Goal: Information Seeking & Learning: Learn about a topic

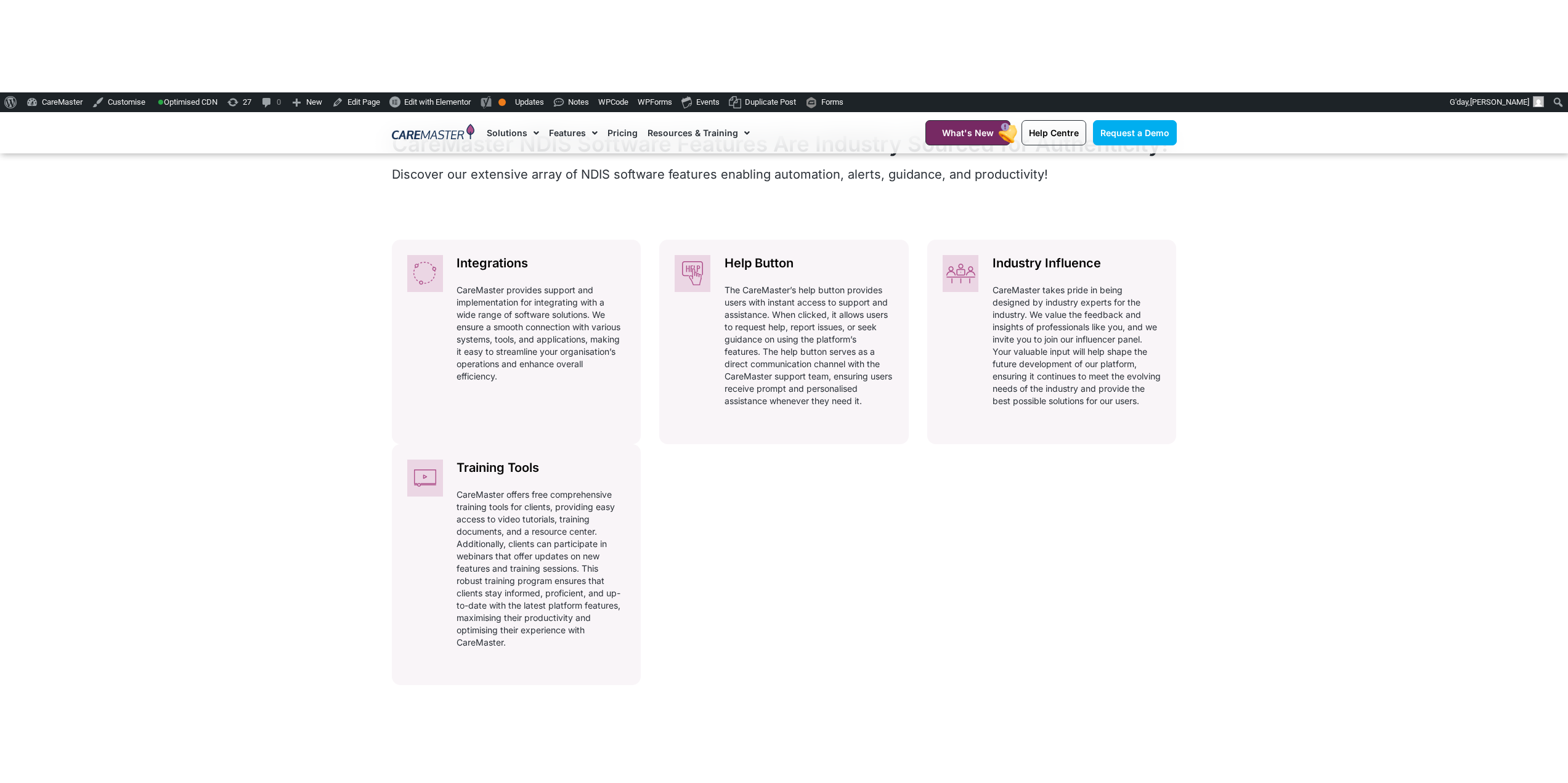
scroll to position [431, 0]
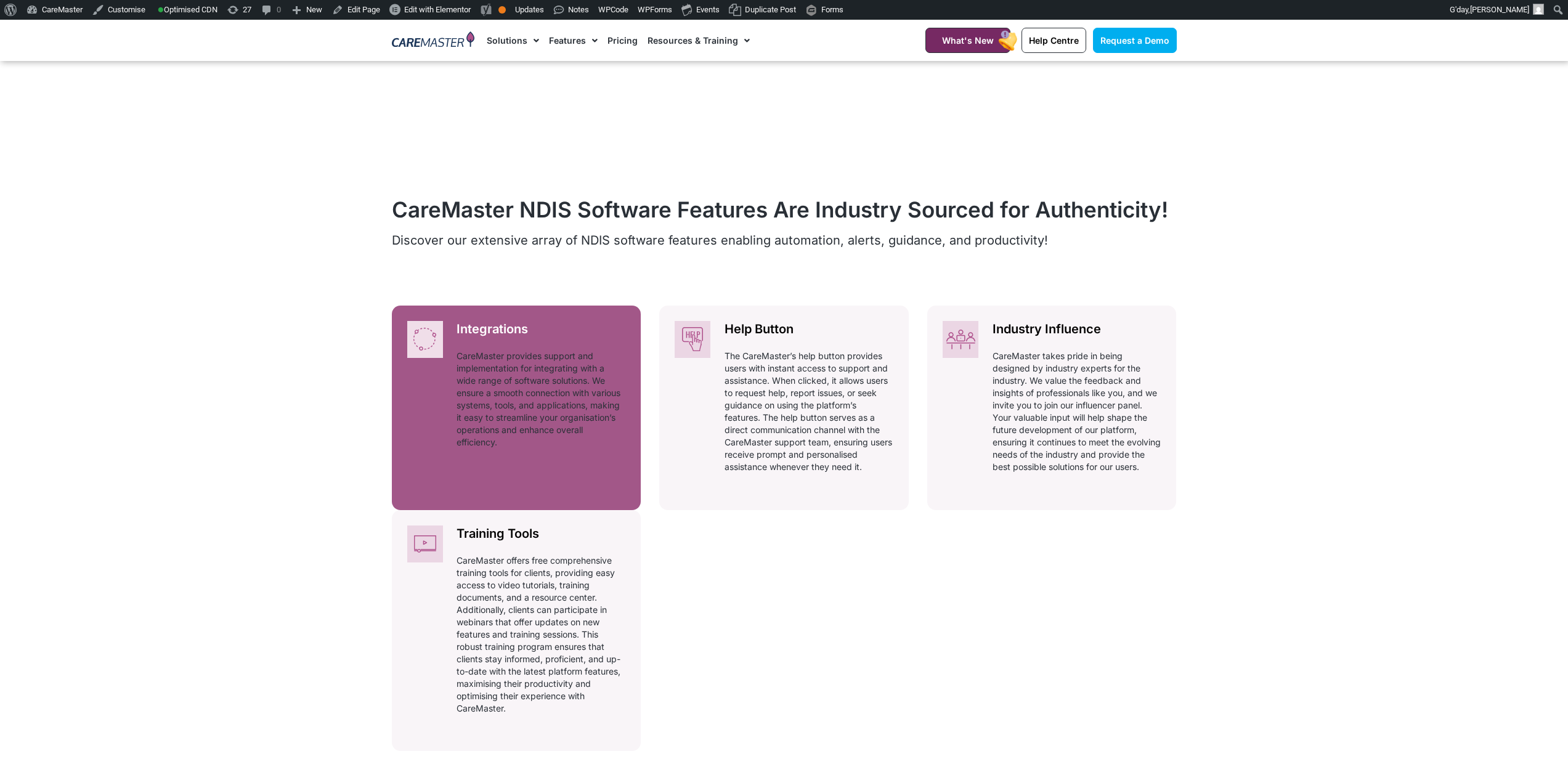
drag, startPoint x: 481, startPoint y: 414, endPoint x: 468, endPoint y: 408, distance: 14.3
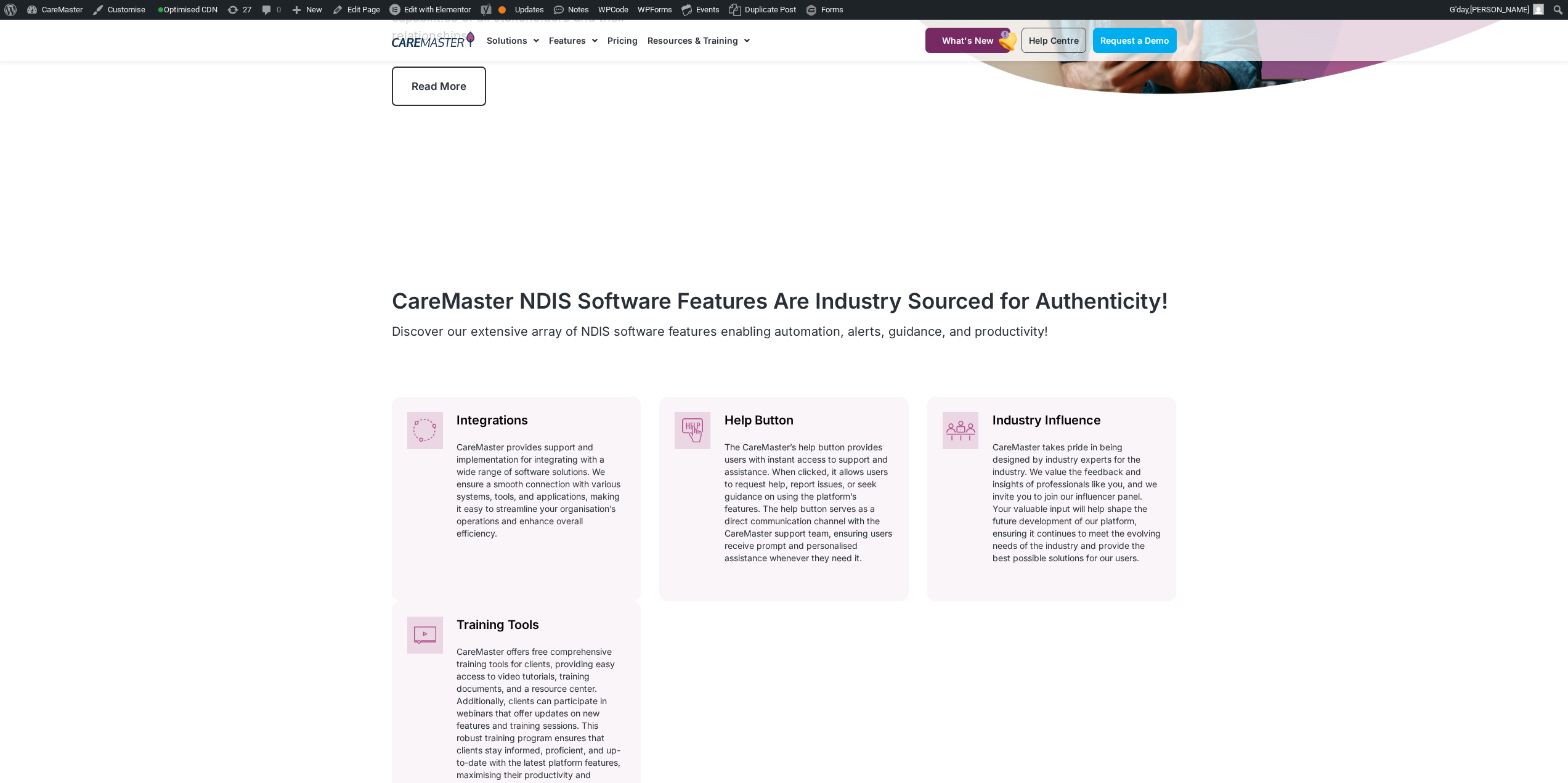
scroll to position [0, 0]
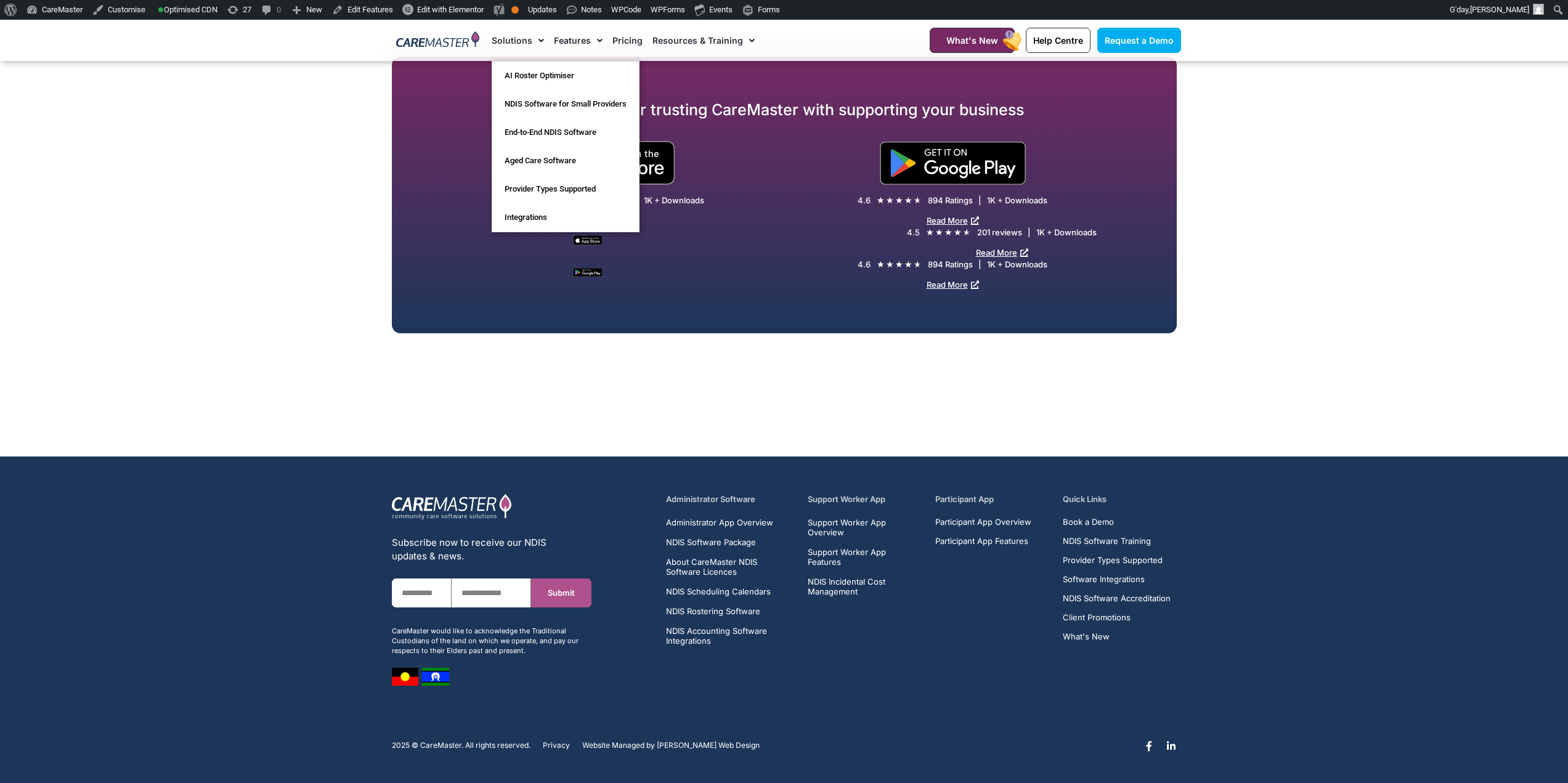
click at [425, 39] on img at bounding box center [437, 40] width 83 height 18
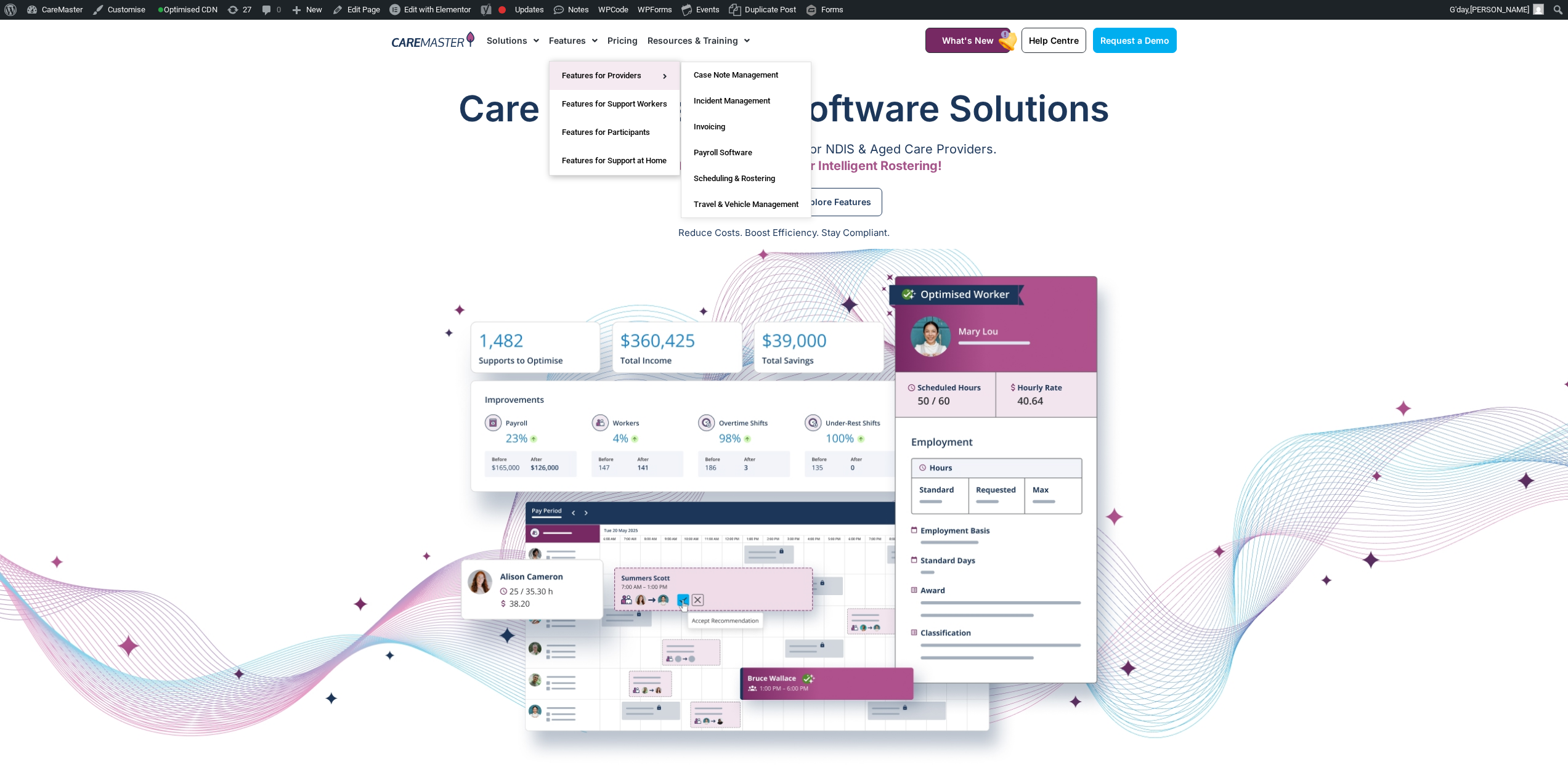
click at [578, 68] on link "Features for Providers" at bounding box center [615, 76] width 130 height 28
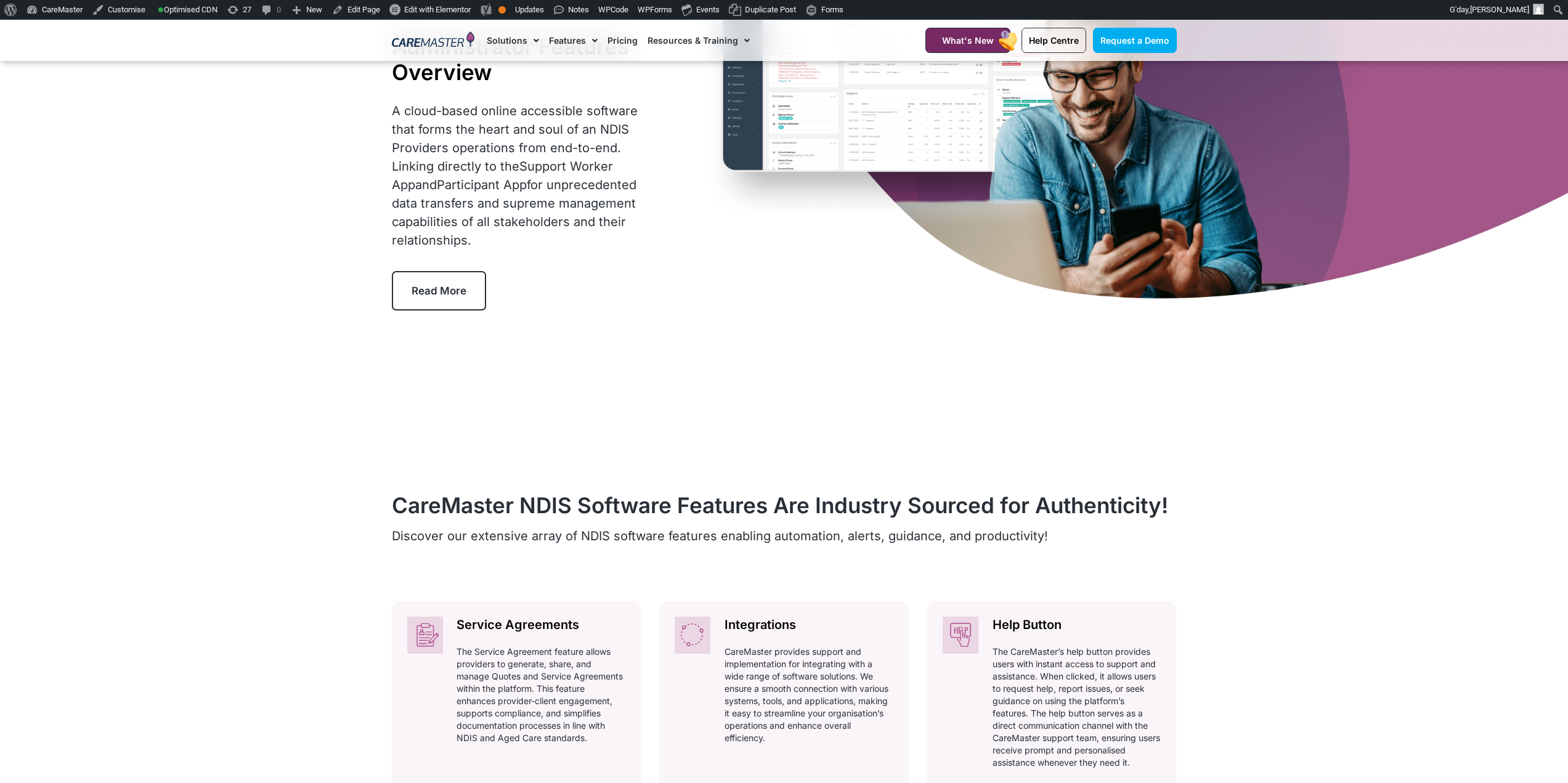
scroll to position [124, 0]
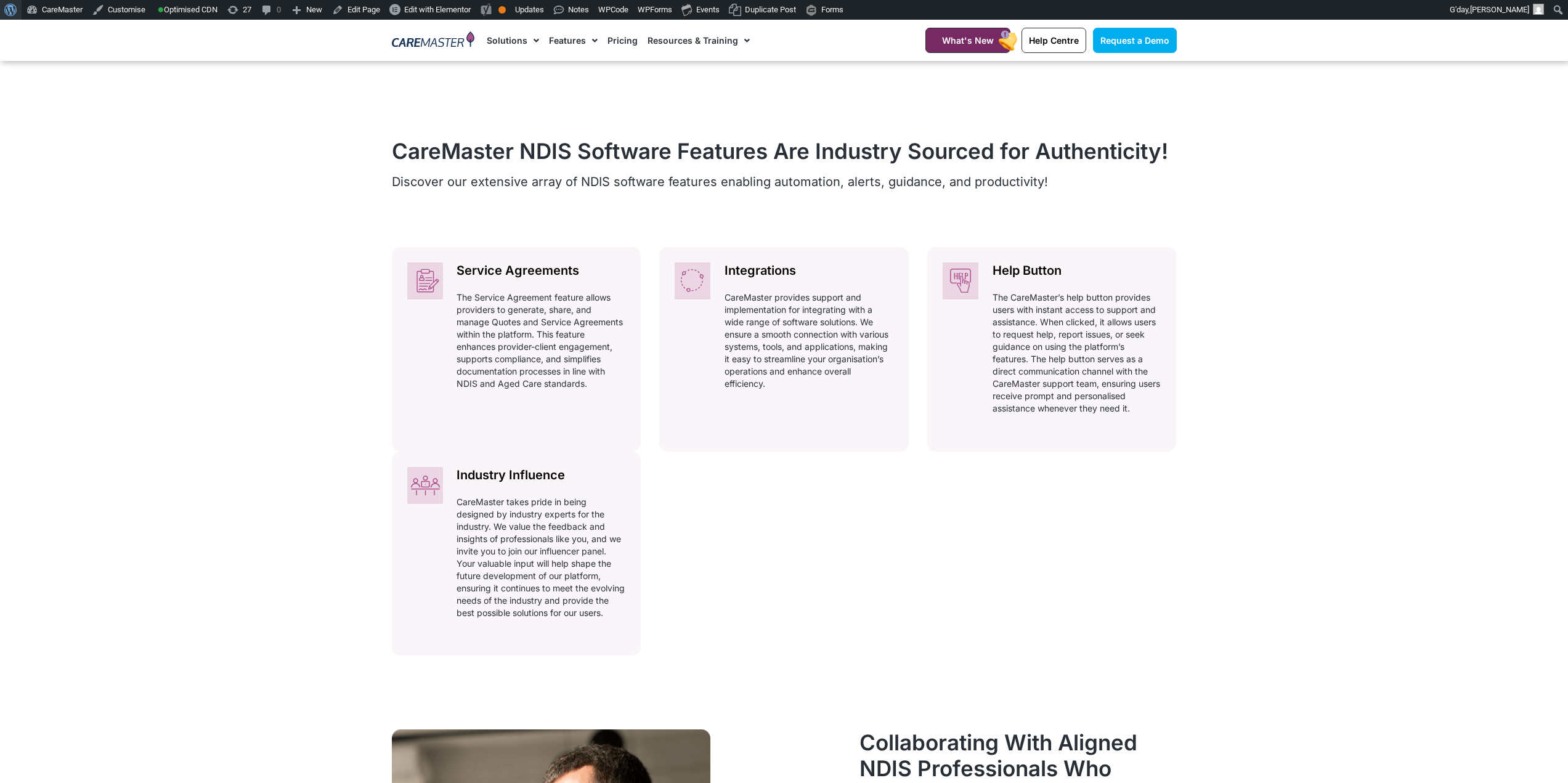
scroll to position [493, 0]
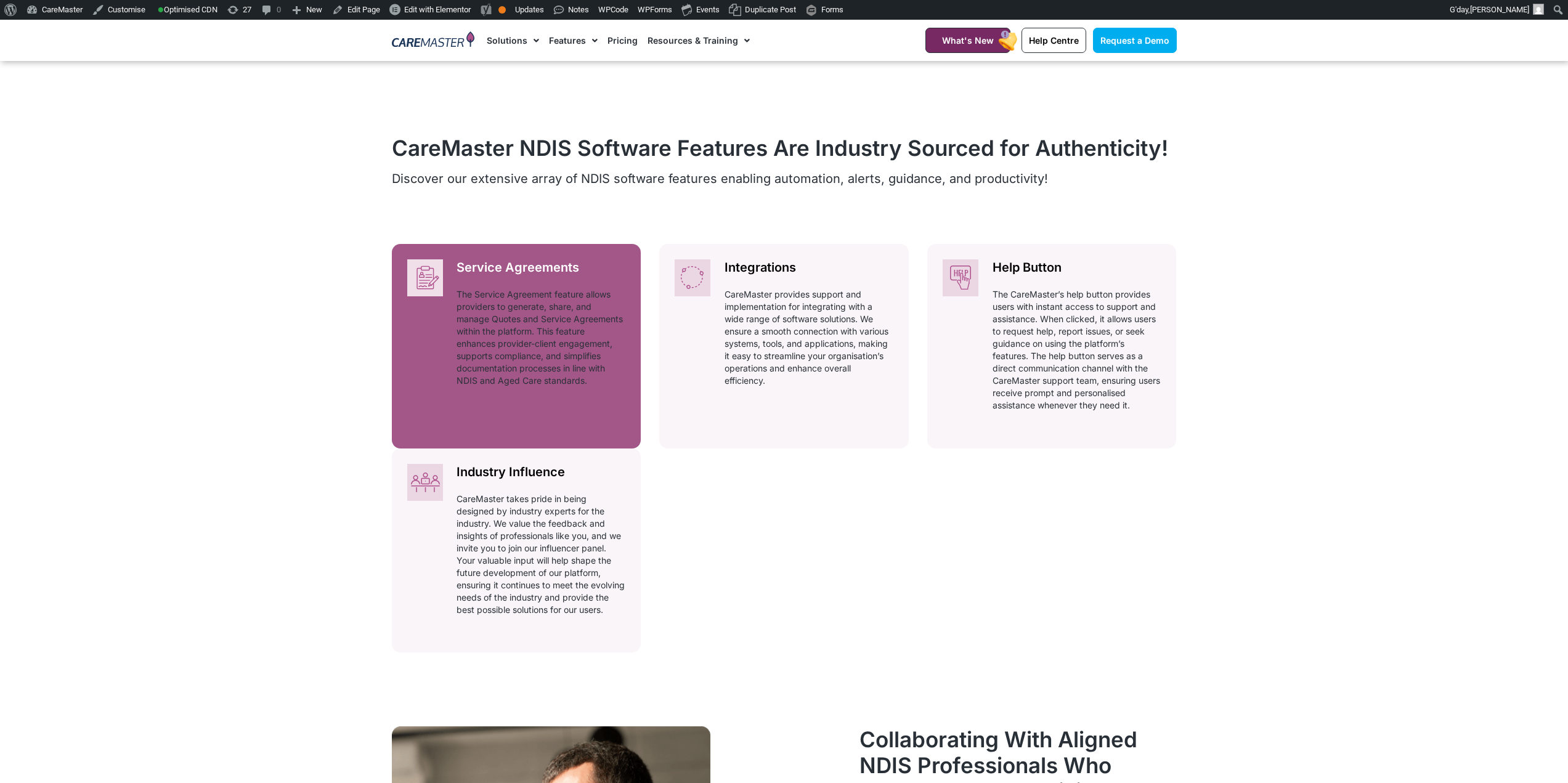
click at [528, 282] on div "Service Agreements Automatically adhering to complex and ever-changing award re…" at bounding box center [541, 327] width 199 height 167
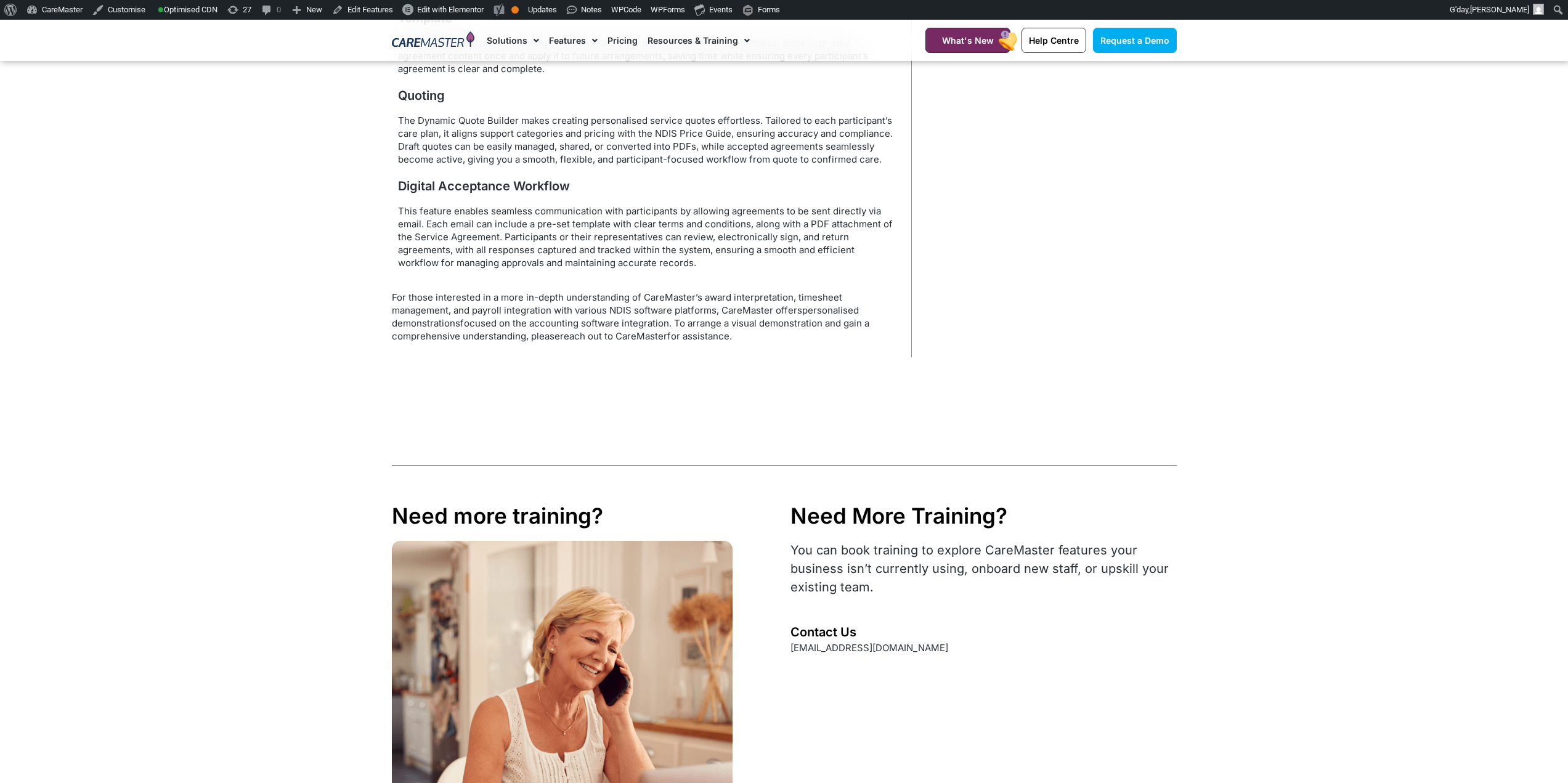
scroll to position [964, 0]
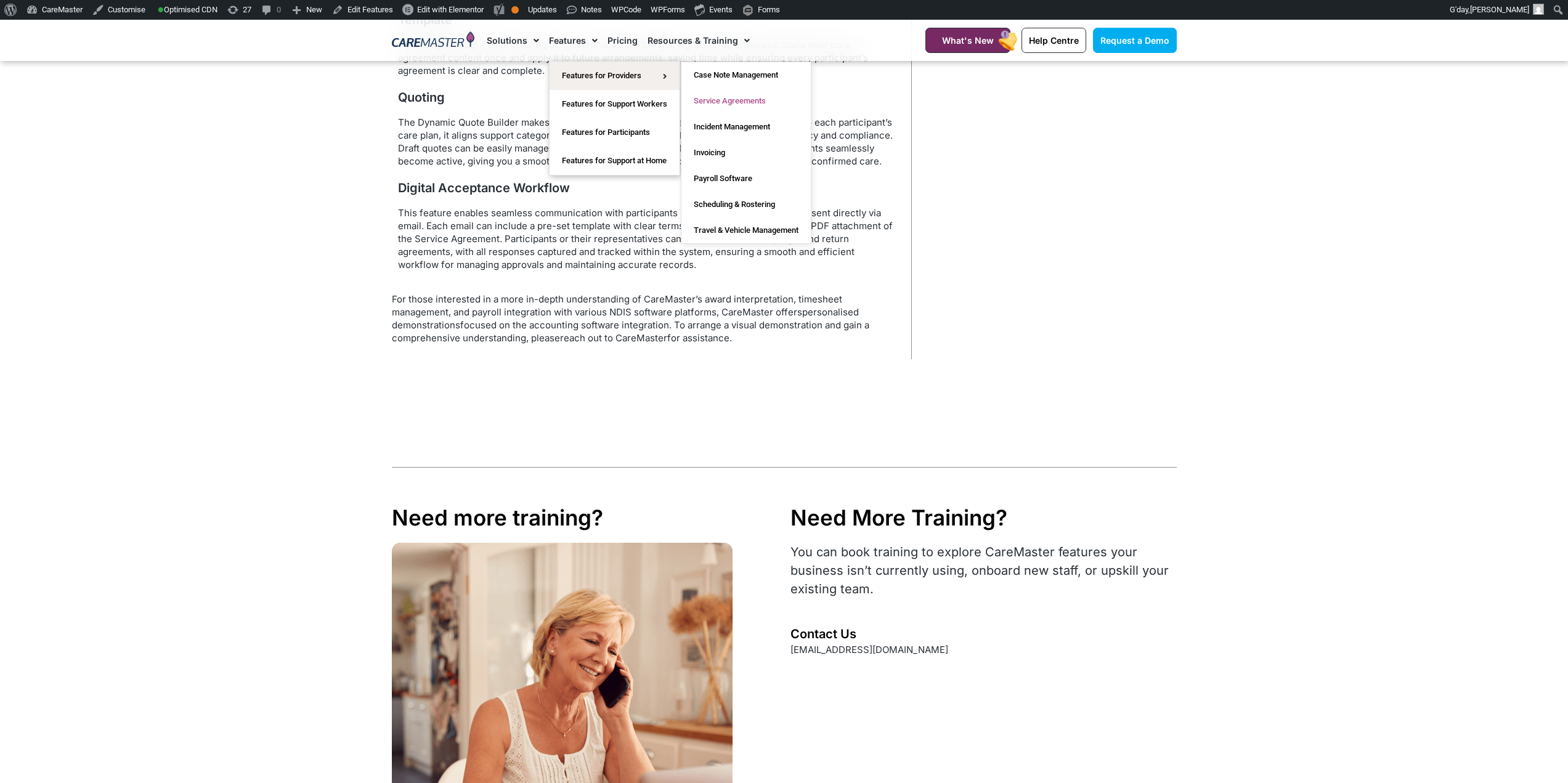
click at [722, 101] on link "Service Agreements" at bounding box center [746, 100] width 129 height 26
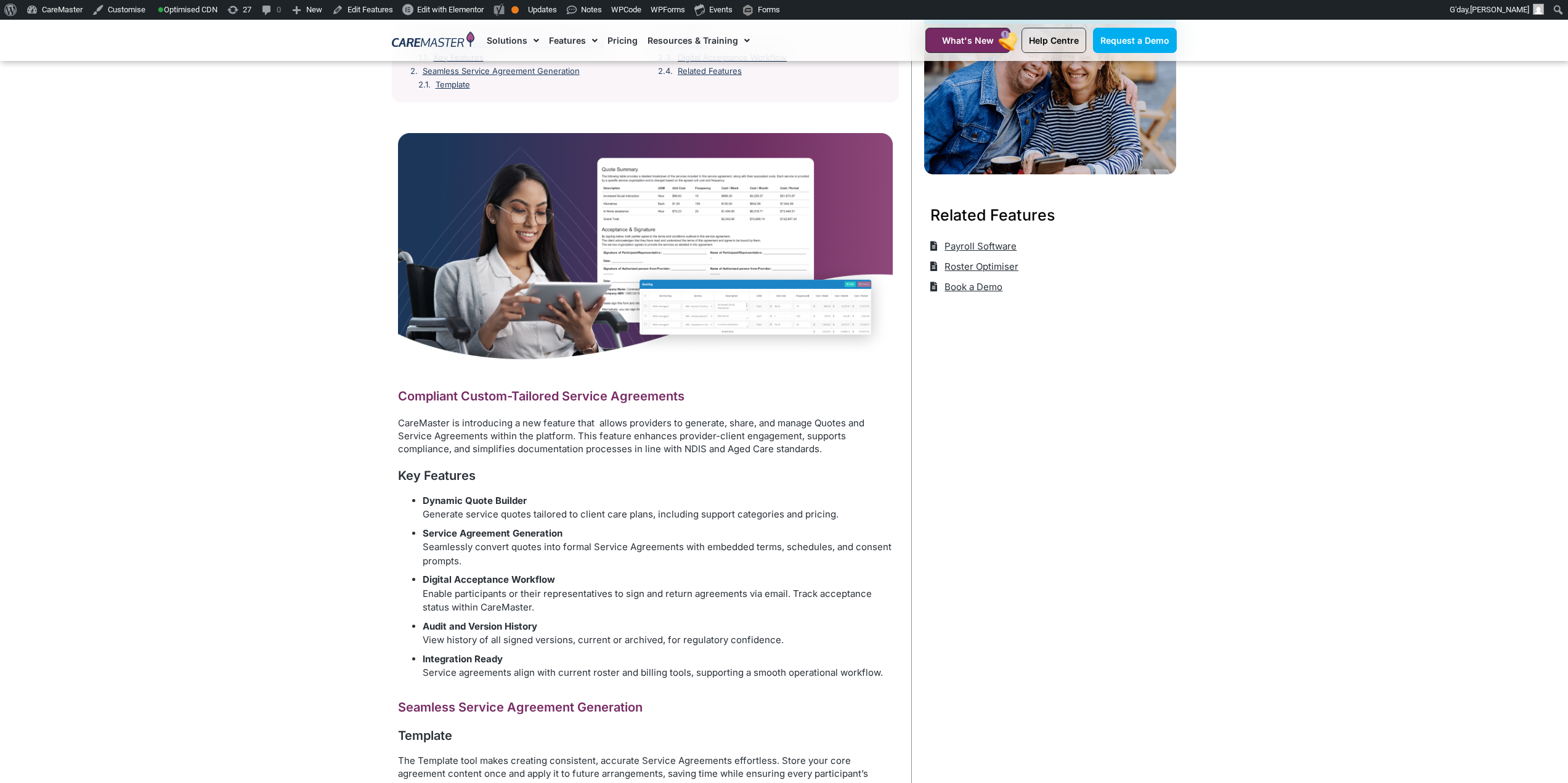
scroll to position [62, 0]
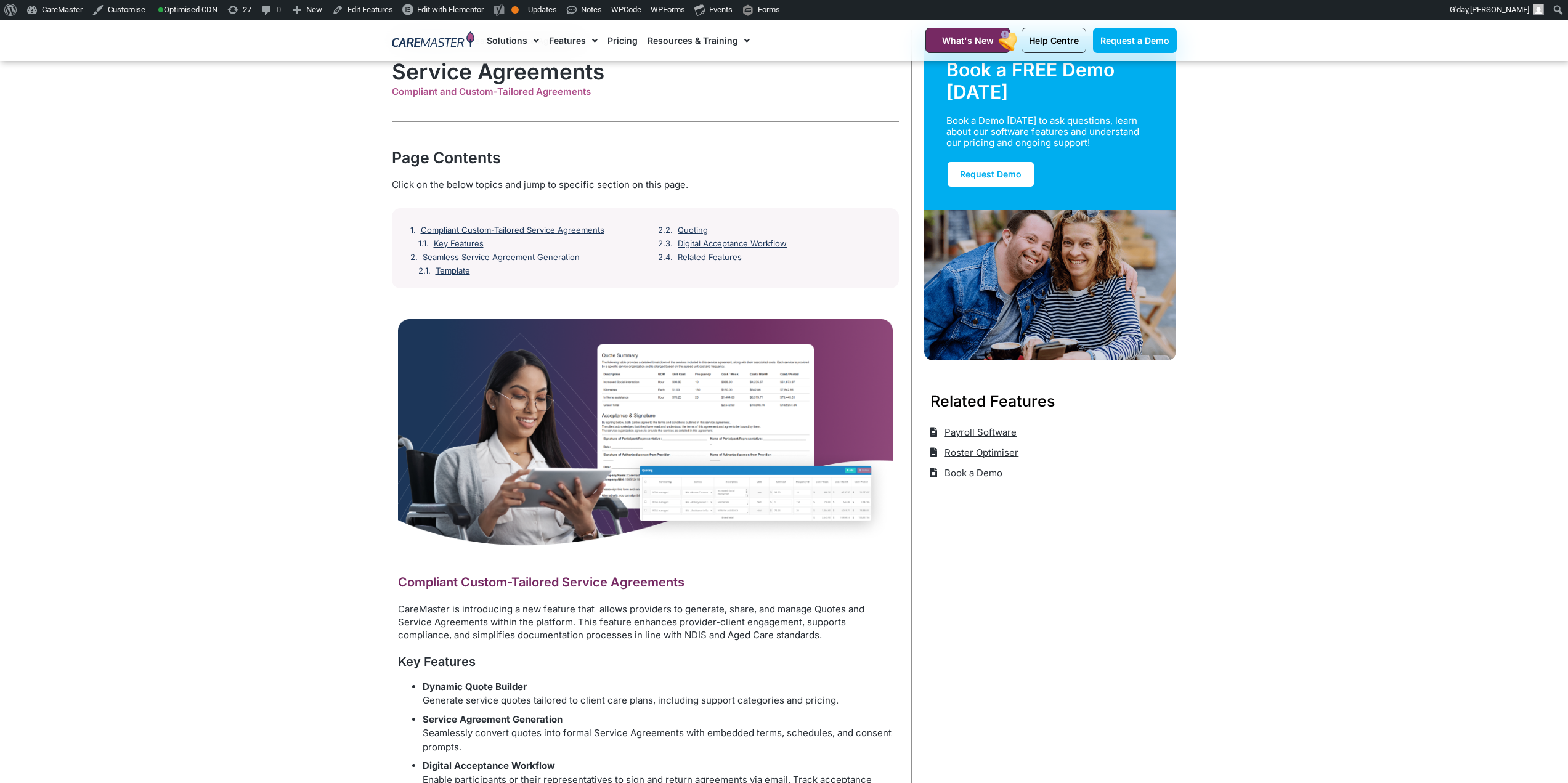
drag, startPoint x: 1350, startPoint y: 509, endPoint x: 1280, endPoint y: 441, distance: 97.6
click at [1350, 509] on section "Home / Administrator Features / Service Agreements Service Agreements Compliant…" at bounding box center [784, 630] width 1568 height 1262
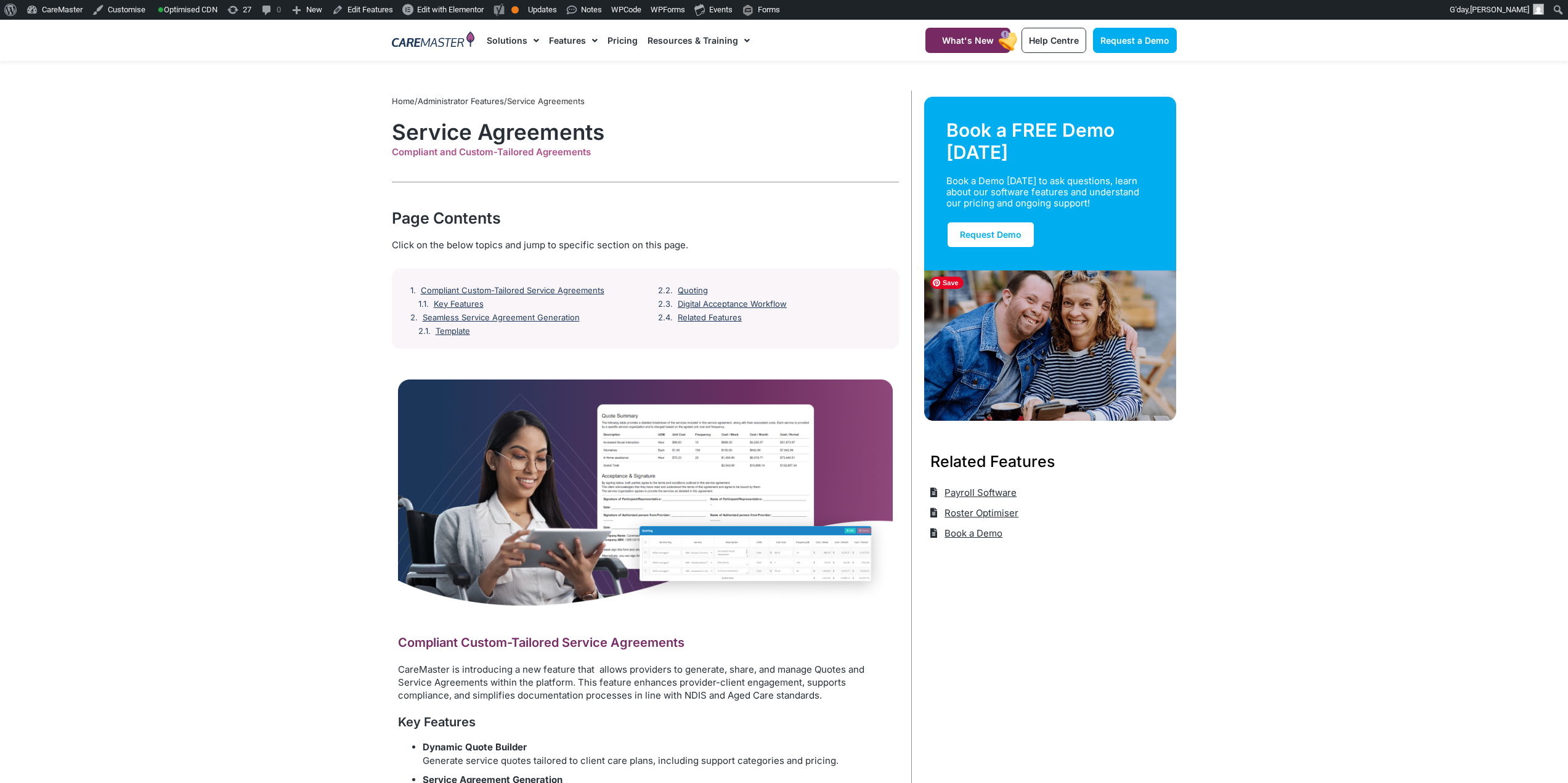
scroll to position [0, 0]
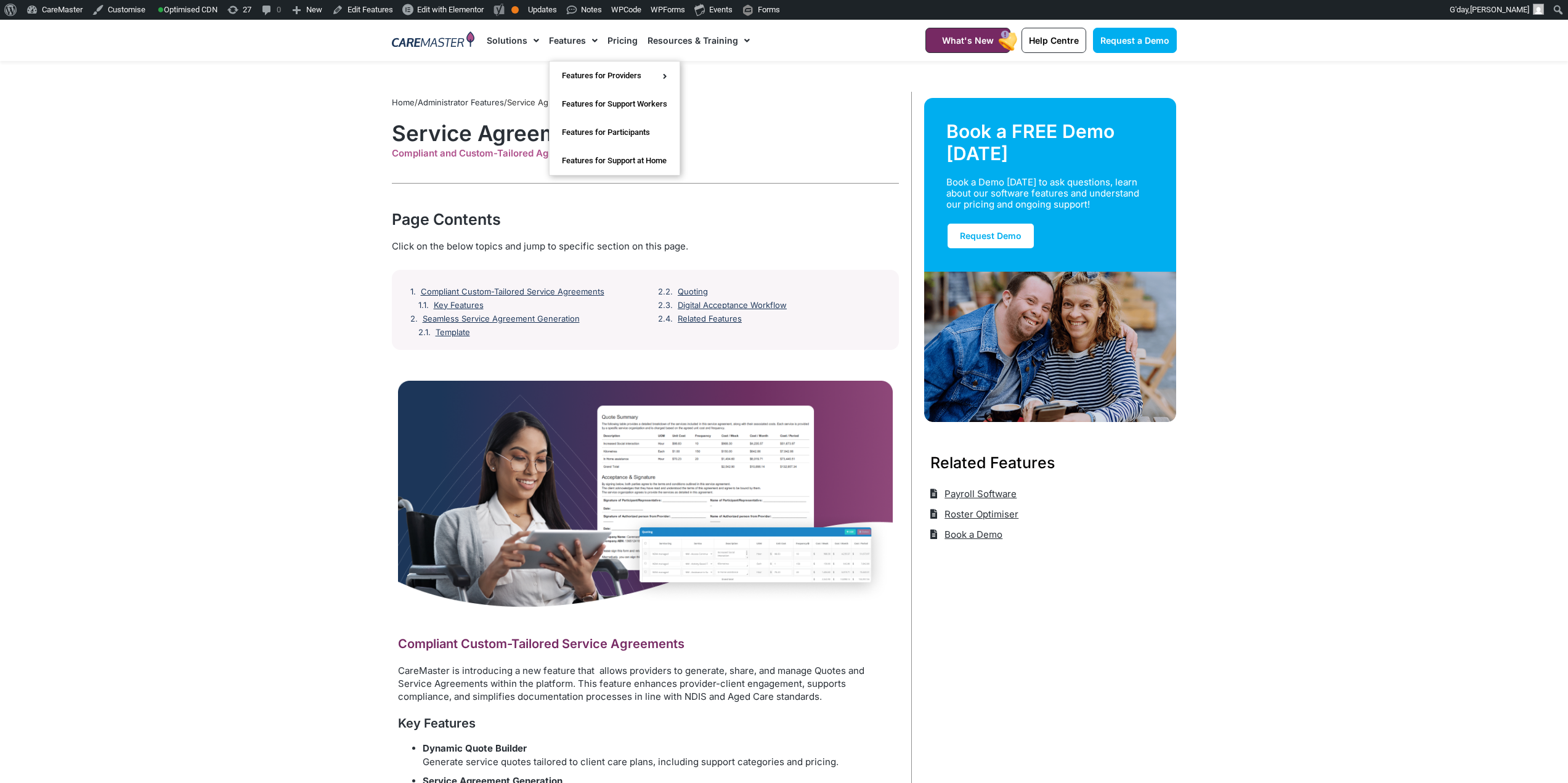
click at [435, 38] on img at bounding box center [433, 40] width 83 height 18
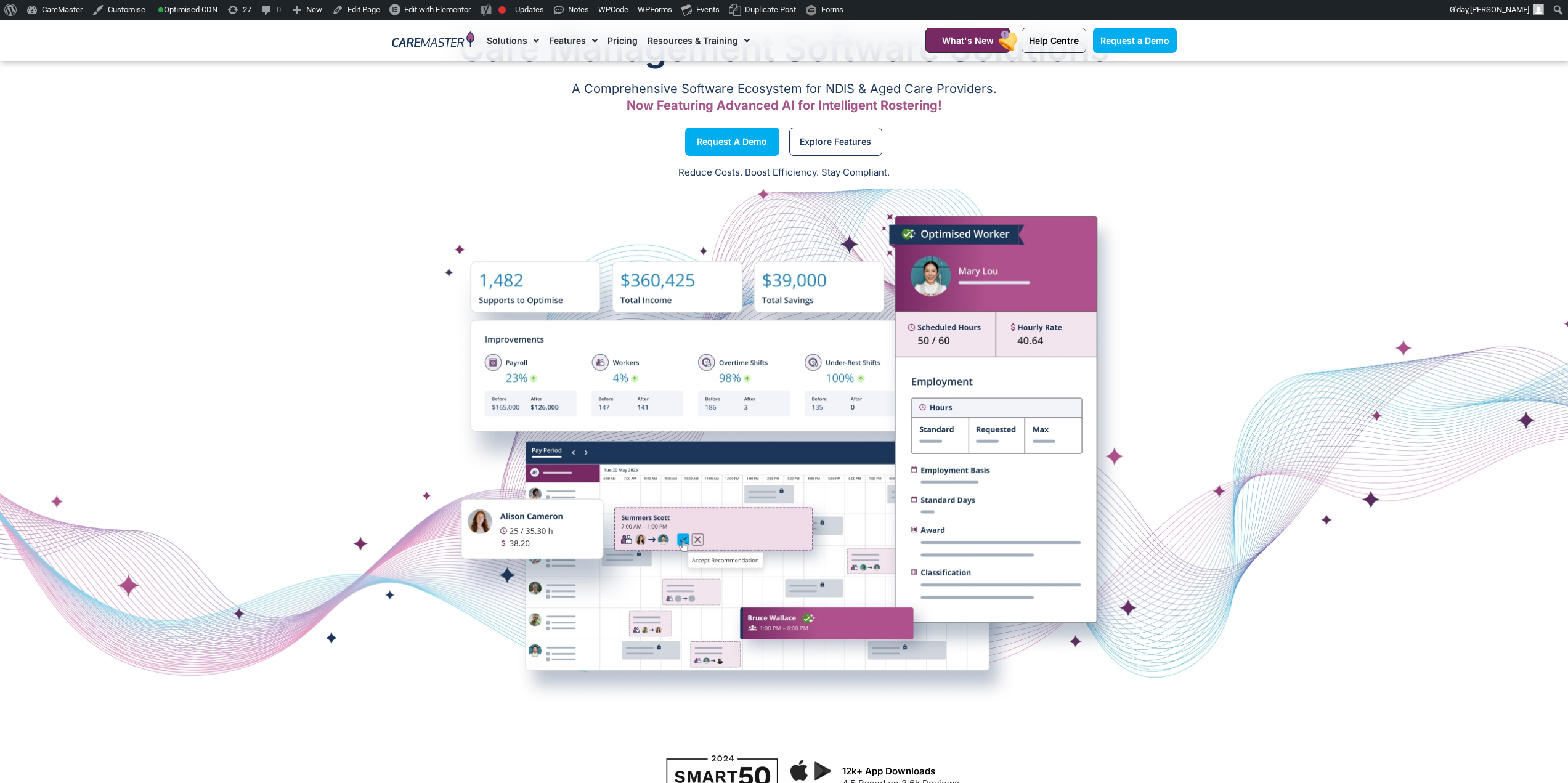
scroll to position [62, 0]
